Goal: Task Accomplishment & Management: Check status

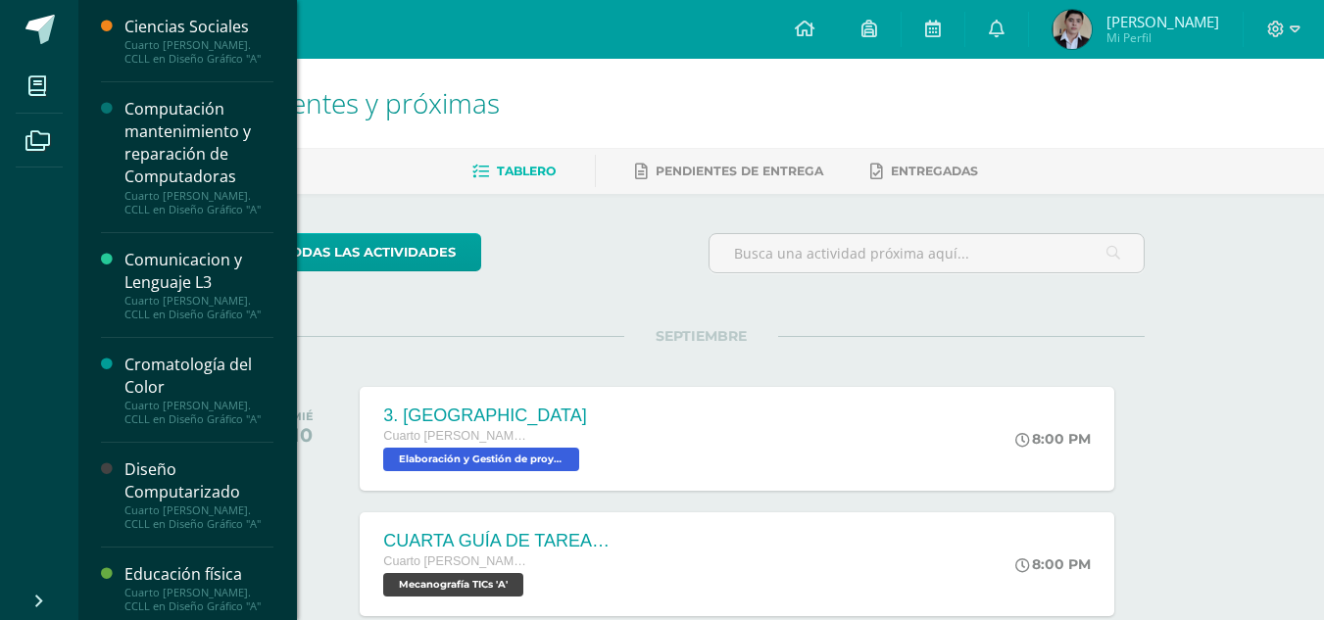
click at [200, 39] on div "Cuarto [PERSON_NAME]. CCLL en Diseño Gráfico "A"" at bounding box center [198, 51] width 149 height 27
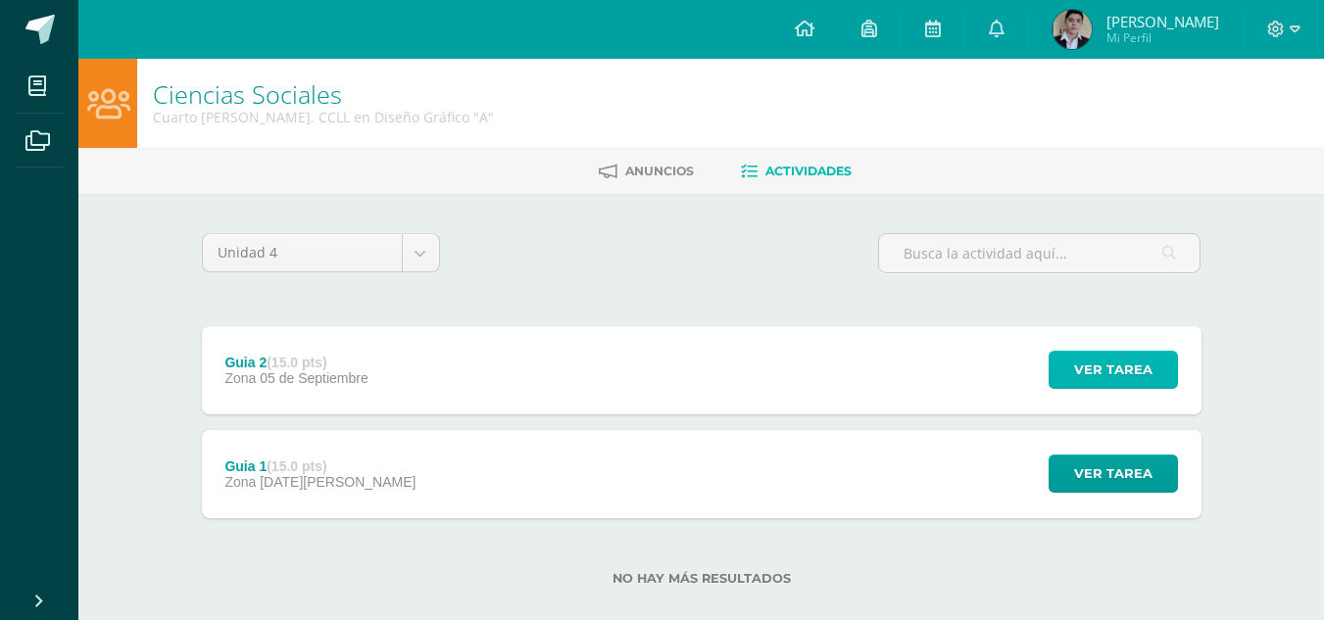
click at [1057, 352] on button "Ver tarea" at bounding box center [1113, 370] width 129 height 38
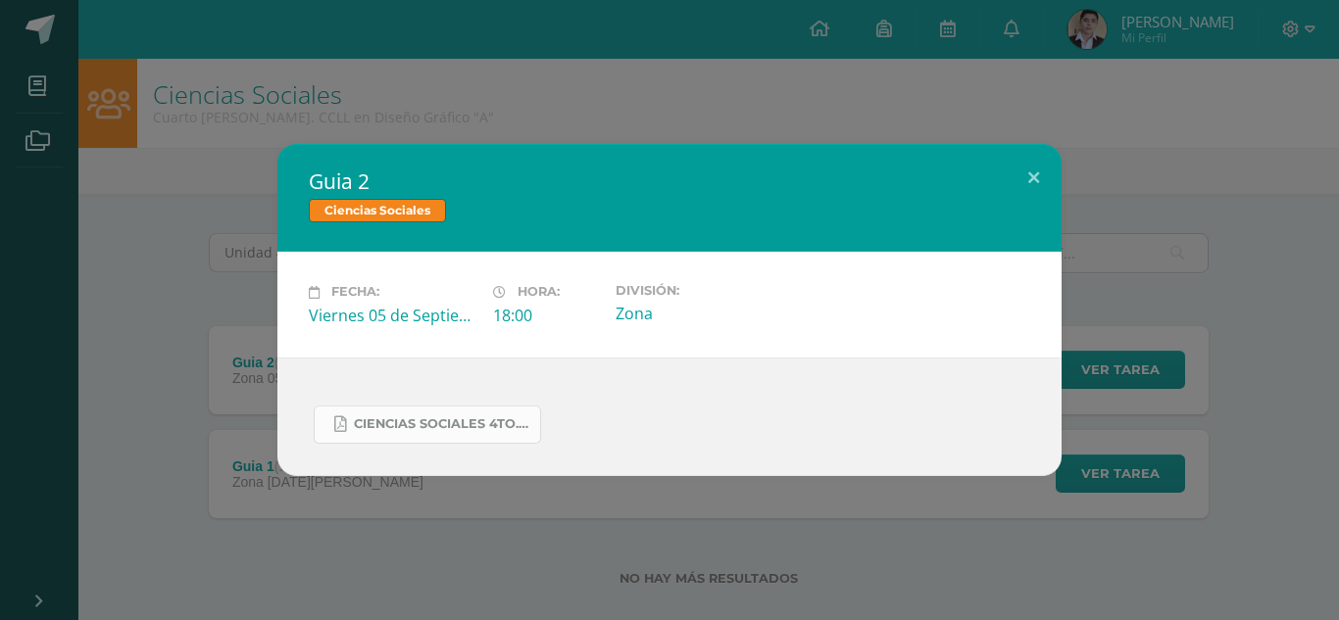
click at [438, 416] on link "Ciencias Sociales 4to..docx.pdf" at bounding box center [427, 425] width 227 height 38
click at [1043, 197] on button at bounding box center [1034, 177] width 56 height 67
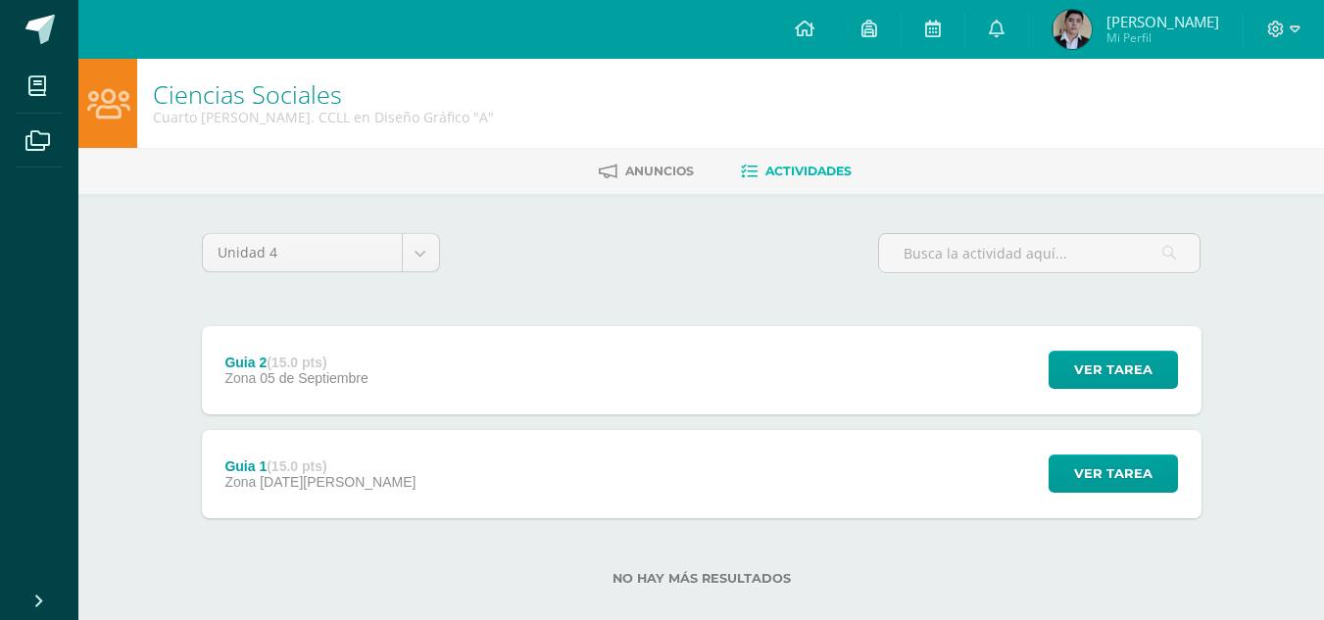
click at [1029, 394] on div "Ver tarea" at bounding box center [1110, 370] width 182 height 88
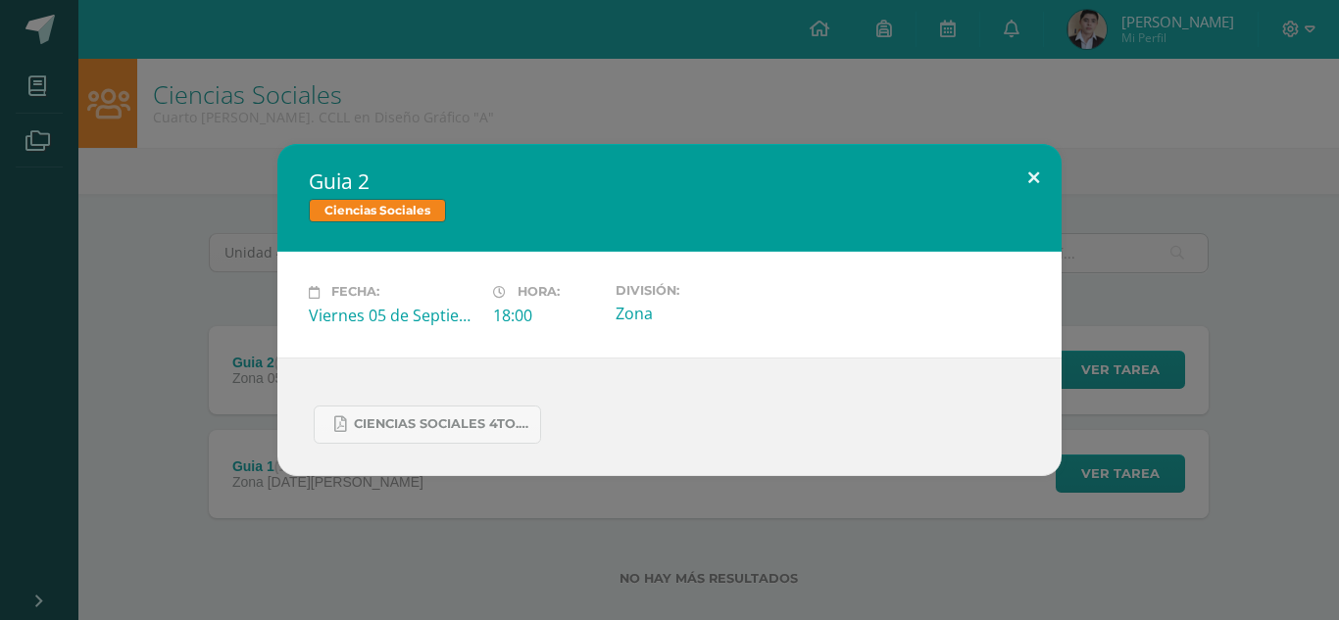
click at [1040, 181] on button at bounding box center [1034, 177] width 56 height 67
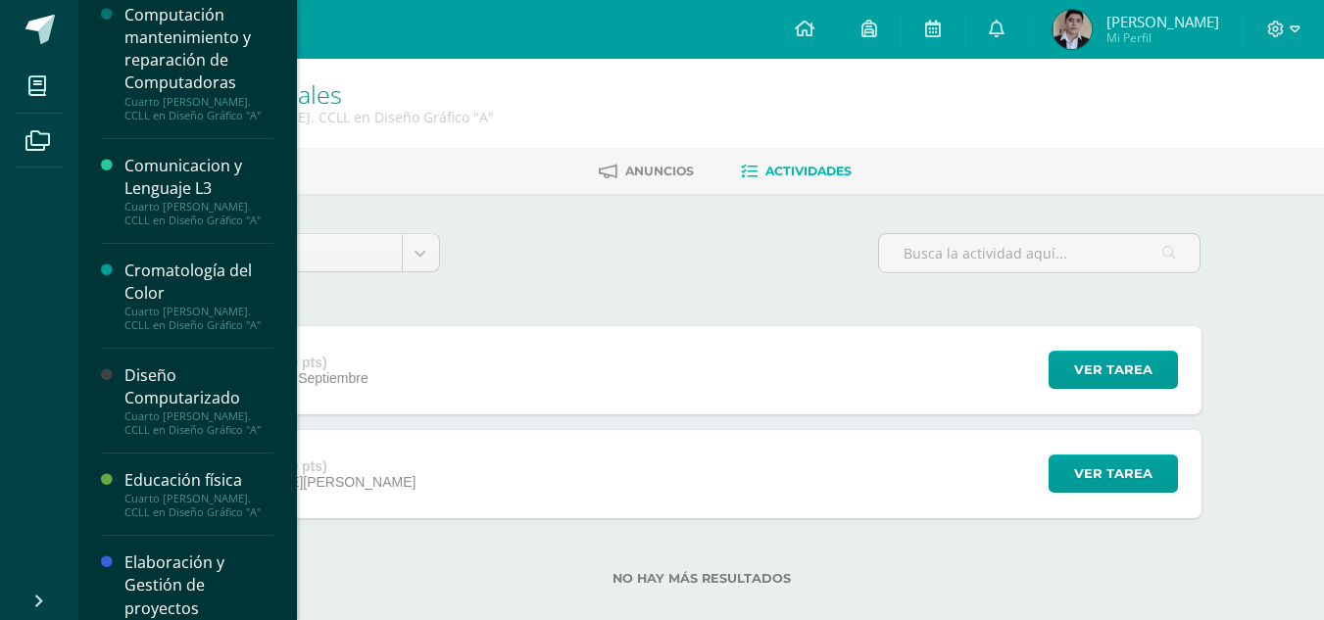
scroll to position [101, 0]
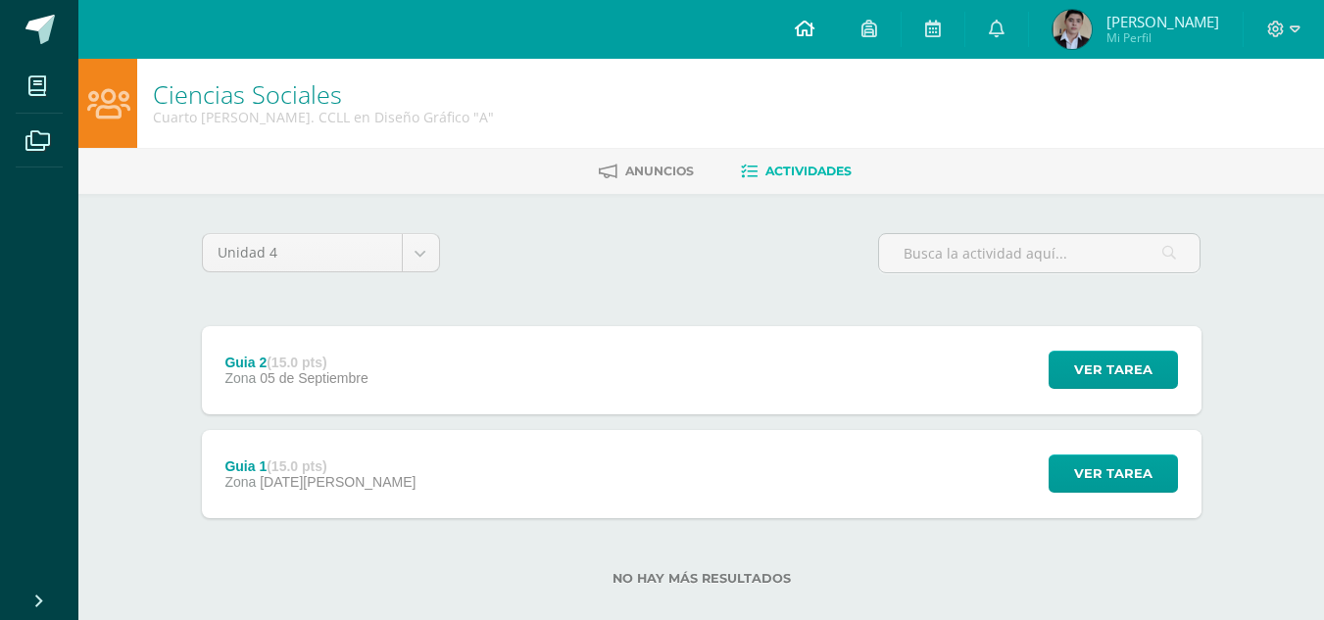
click at [818, 48] on link at bounding box center [804, 29] width 67 height 59
